Goal: Transaction & Acquisition: Purchase product/service

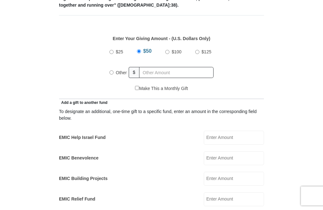
scroll to position [268, 0]
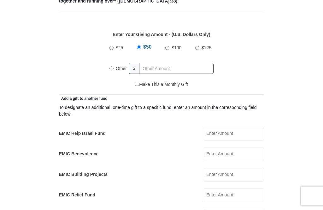
click at [229, 156] on input "EMIC Benevolence" at bounding box center [234, 154] width 60 height 14
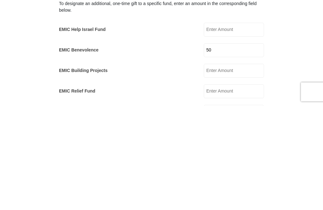
type input "50"
click at [155, 102] on div "To designate an additional, one-time gift to a specific fund, enter an amount i…" at bounding box center [161, 162] width 205 height 121
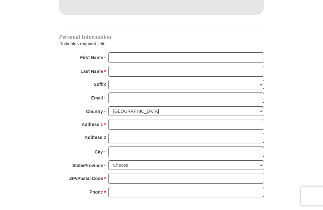
scroll to position [605, 0]
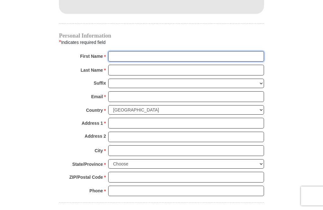
click at [117, 54] on input "First Name *" at bounding box center [186, 56] width 156 height 11
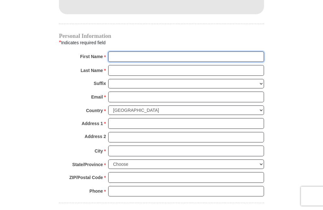
type input "Mercedes"
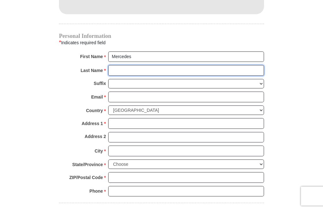
type input "Guilty"
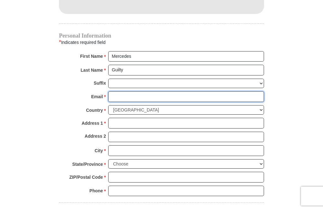
click at [114, 95] on input "Email *" at bounding box center [186, 96] width 156 height 11
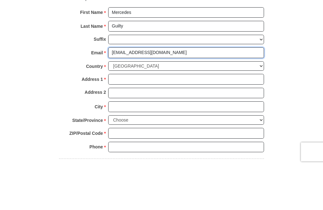
type input "3travioz@gmail.com"
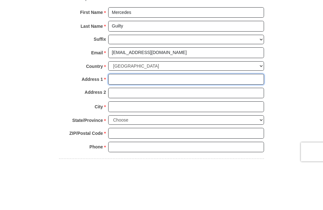
click at [112, 118] on input "Address 1 *" at bounding box center [186, 123] width 156 height 11
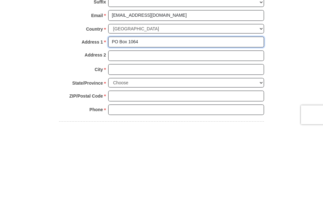
type input "PO Box 1064"
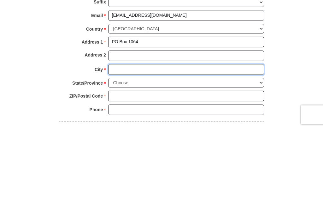
click at [117, 146] on input "City *" at bounding box center [186, 151] width 156 height 11
type input "Prosper"
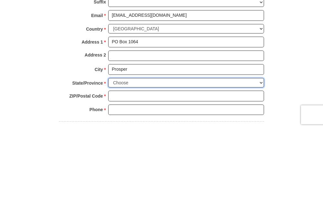
click at [116, 159] on select "Choose Alabama Alaska American Samoa Arizona Arkansas Armed Forces Americas Arm…" at bounding box center [186, 164] width 156 height 10
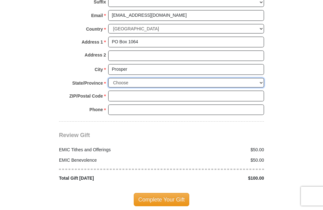
select select "TX"
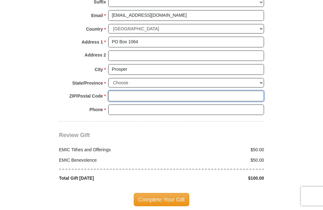
click at [115, 92] on input "ZIP/Postal Code *" at bounding box center [186, 96] width 156 height 11
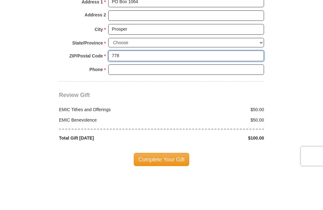
type input "778"
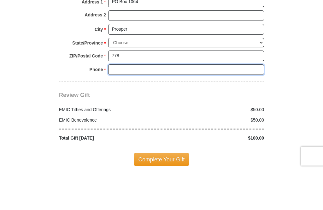
click at [118, 104] on input "Phone * *" at bounding box center [186, 109] width 156 height 11
type input "2145789995"
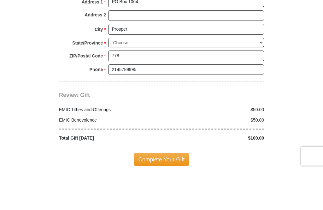
click at [136, 91] on input "778" at bounding box center [186, 96] width 156 height 11
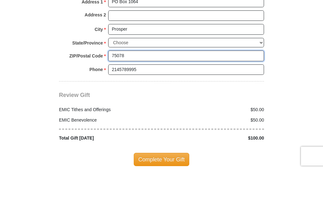
type input "75078"
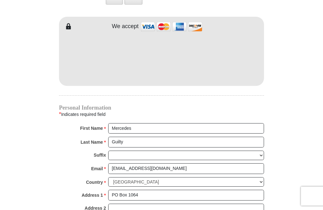
scroll to position [533, 0]
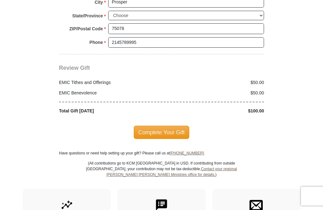
scroll to position [757, 0]
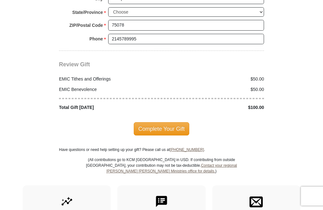
click at [169, 126] on span "Complete Your Gift" at bounding box center [162, 128] width 56 height 13
